Goal: Information Seeking & Learning: Find specific fact

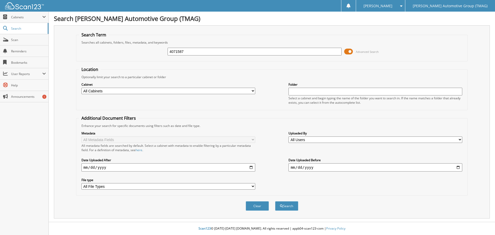
type input "4071587"
click at [347, 50] on span at bounding box center [348, 52] width 9 height 8
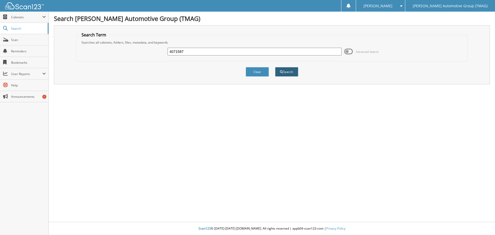
click at [289, 73] on button "Search" at bounding box center [286, 72] width 23 height 10
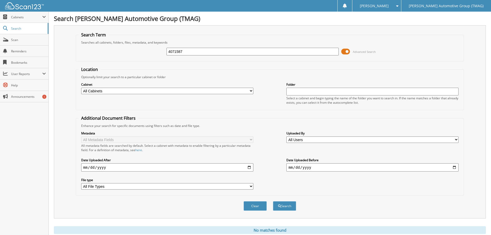
drag, startPoint x: 186, startPoint y: 51, endPoint x: 168, endPoint y: 51, distance: 17.8
click at [168, 51] on input "4071587" at bounding box center [252, 52] width 172 height 8
click at [18, 18] on span "Cabinets" at bounding box center [26, 17] width 31 height 4
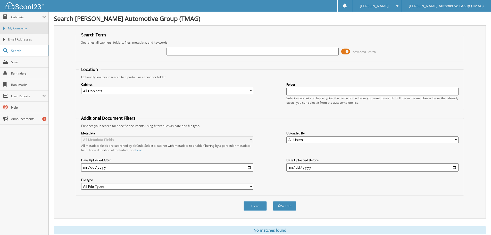
click at [22, 28] on span "My Company" at bounding box center [27, 28] width 38 height 5
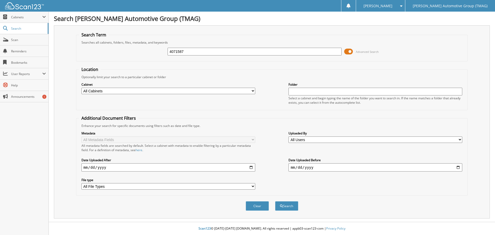
type input "4071587"
click at [275, 201] on button "Search" at bounding box center [286, 206] width 23 height 10
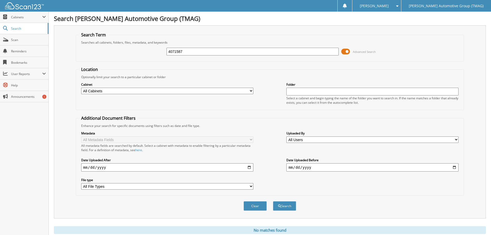
click at [398, 4] on span at bounding box center [395, 6] width 5 height 4
click at [395, 24] on link "Logout" at bounding box center [376, 25] width 49 height 9
